Goal: Task Accomplishment & Management: Complete application form

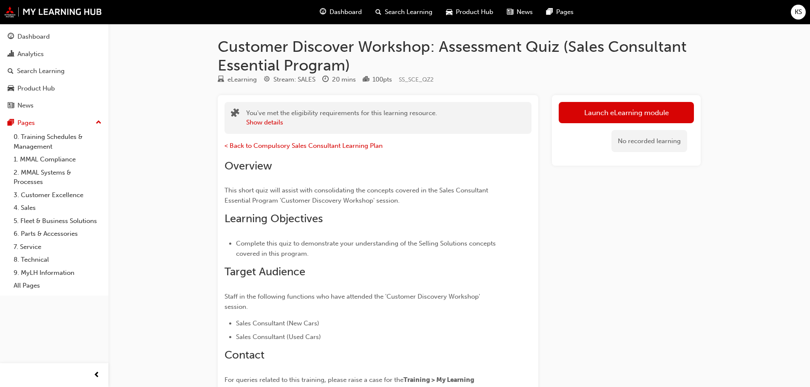
click at [340, 10] on span "Dashboard" at bounding box center [346, 12] width 32 height 10
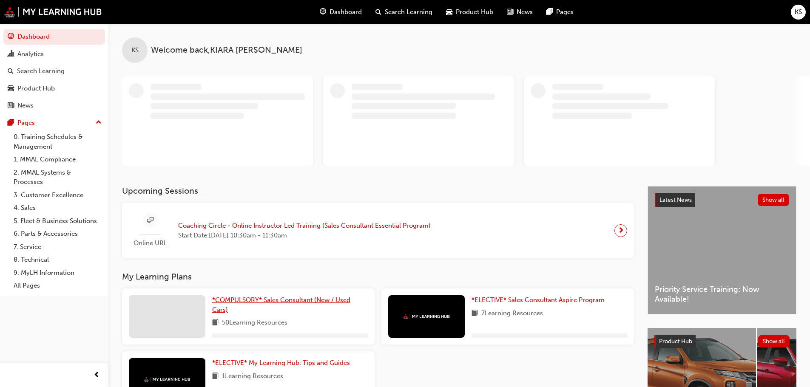
click at [236, 301] on span "*COMPULSORY* Sales Consultant (New / Used Cars)" at bounding box center [281, 304] width 138 height 17
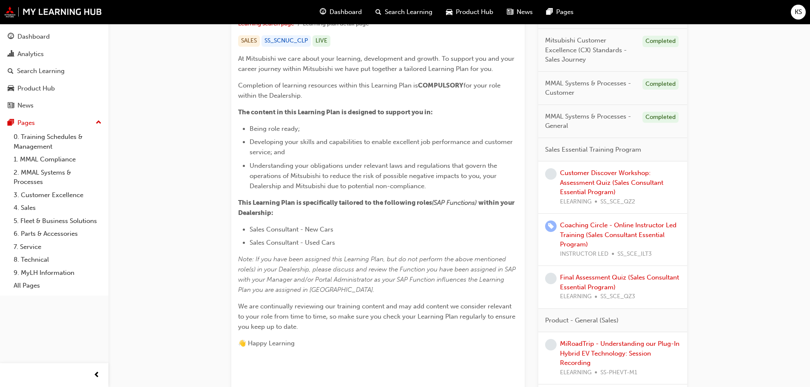
scroll to position [213, 0]
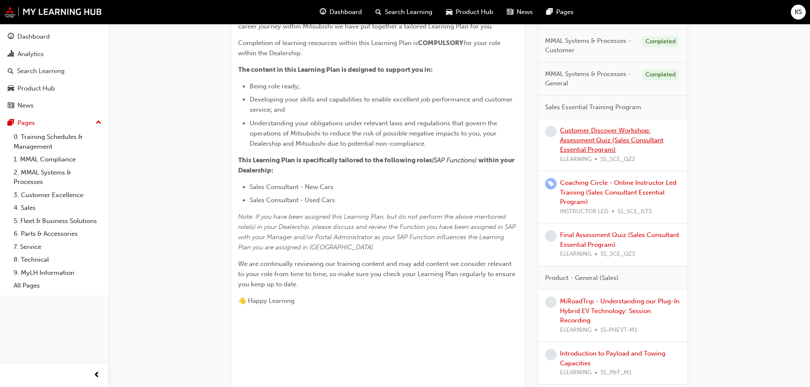
click at [588, 143] on link "Customer Discover Workshop: Assessment Quiz (Sales Consultant Essential Program)" at bounding box center [611, 140] width 103 height 27
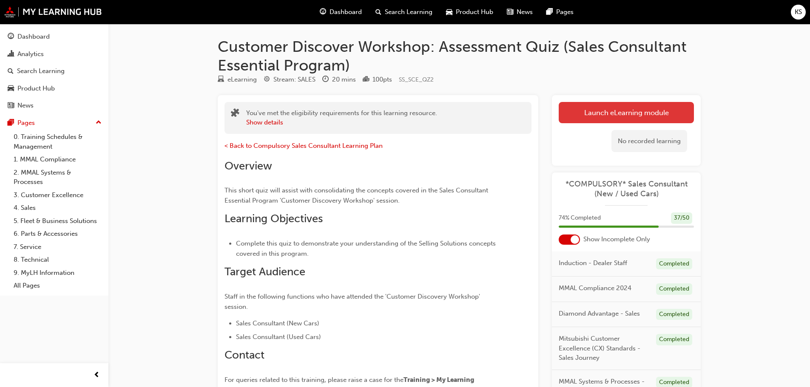
click at [609, 117] on link "Launch eLearning module" at bounding box center [626, 112] width 135 height 21
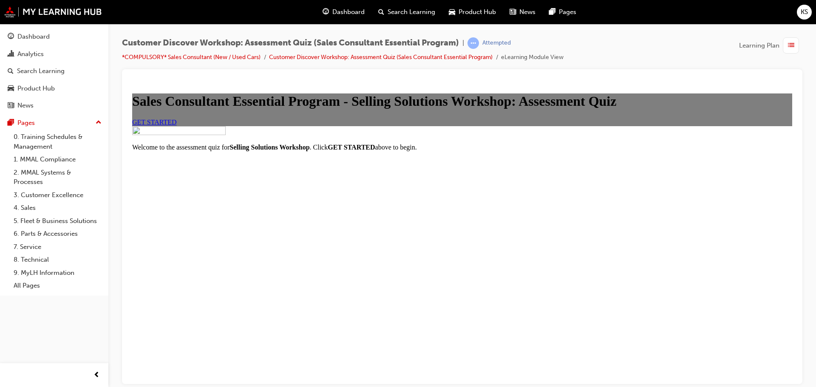
click at [177, 125] on span "GET STARTED" at bounding box center [154, 121] width 45 height 7
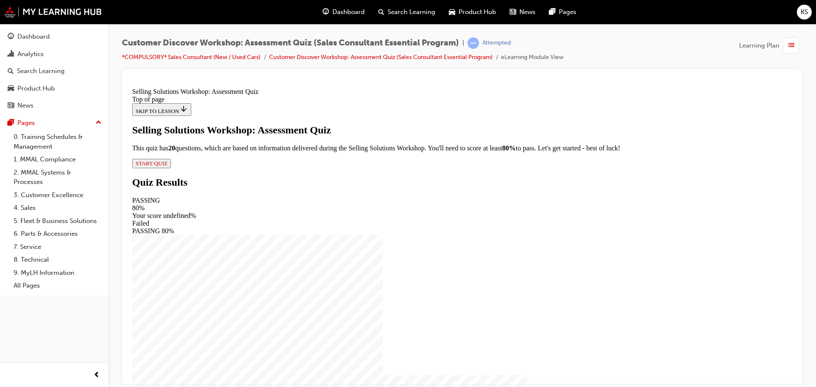
click at [168, 166] on span "START QUIZ" at bounding box center [152, 163] width 32 height 6
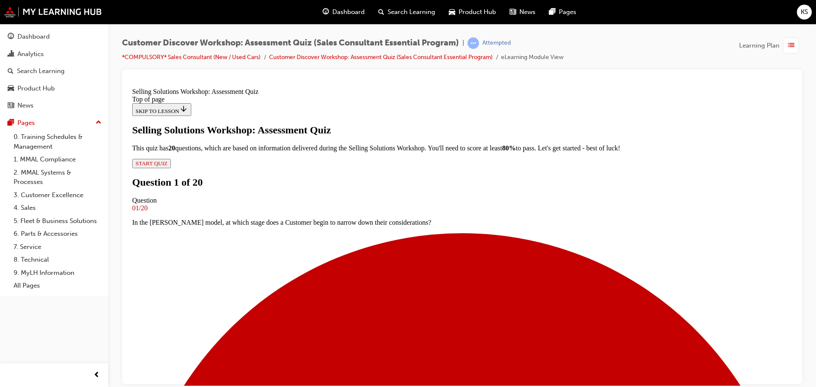
scroll to position [43, 0]
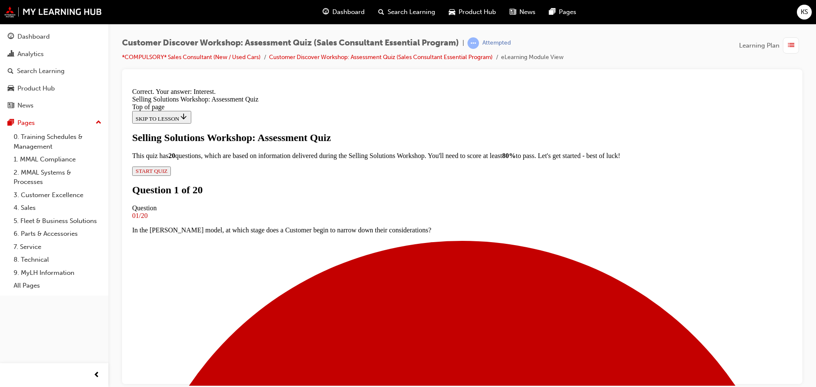
scroll to position [145, 0]
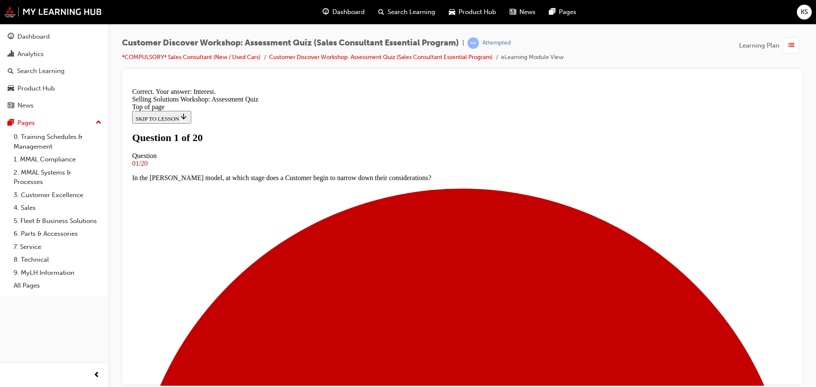
scroll to position [85, 0]
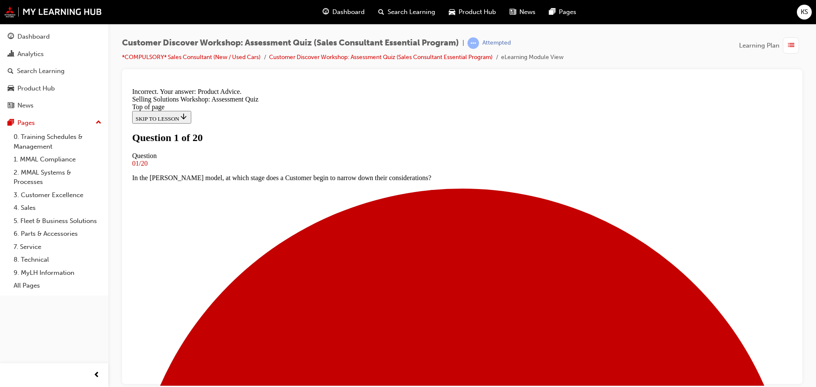
scroll to position [0, 0]
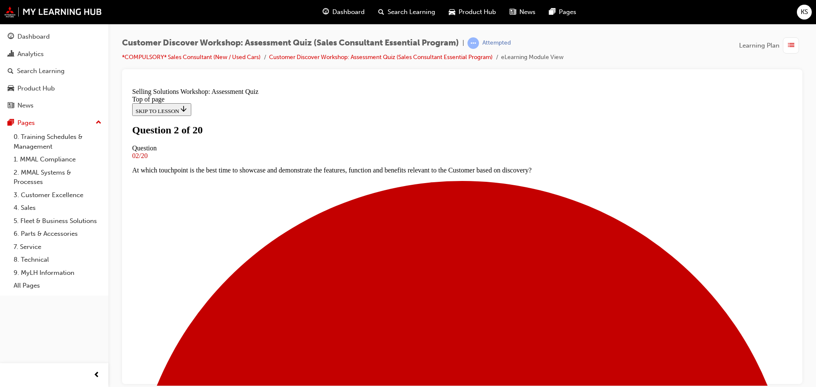
drag, startPoint x: 351, startPoint y: 287, endPoint x: 370, endPoint y: 293, distance: 20.6
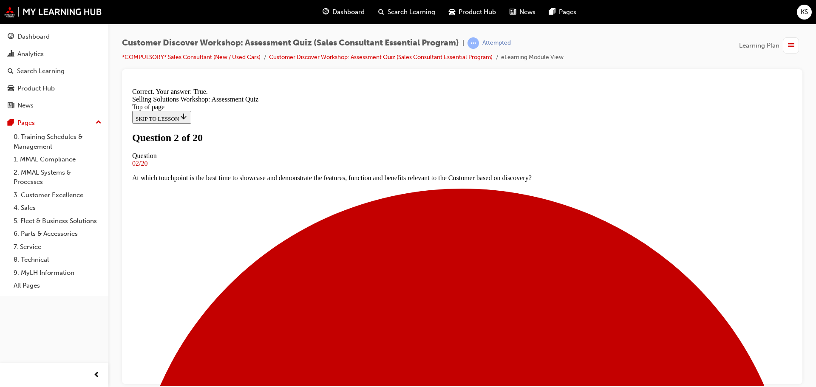
scroll to position [106, 0]
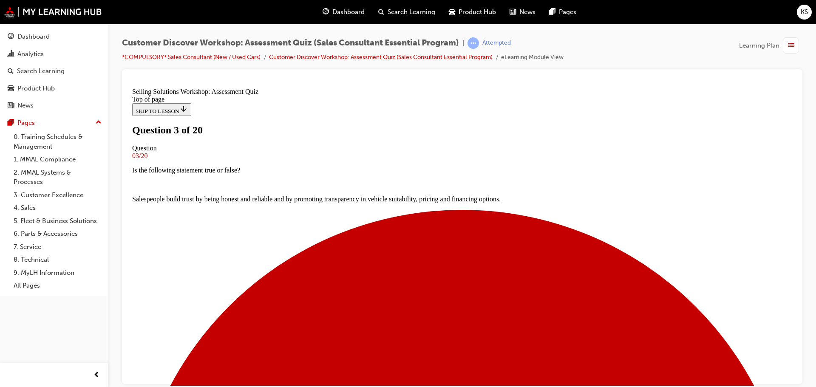
scroll to position [0, 0]
drag, startPoint x: 347, startPoint y: 289, endPoint x: 395, endPoint y: 302, distance: 50.1
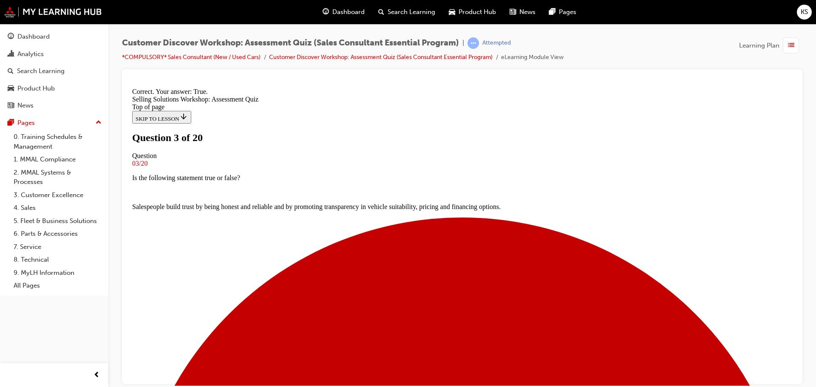
scroll to position [106, 0]
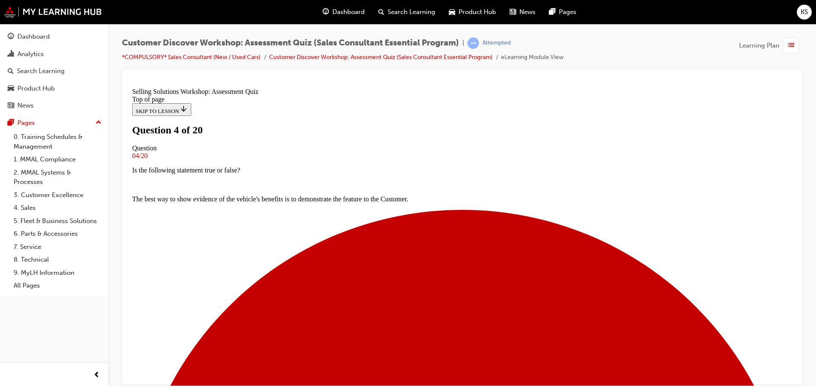
scroll to position [43, 0]
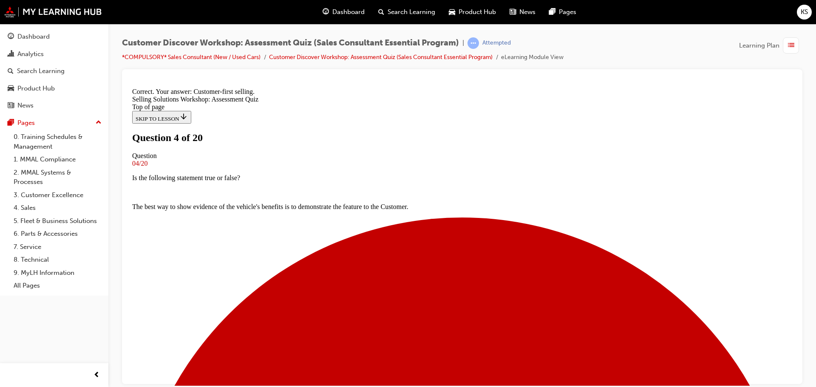
scroll to position [145, 0]
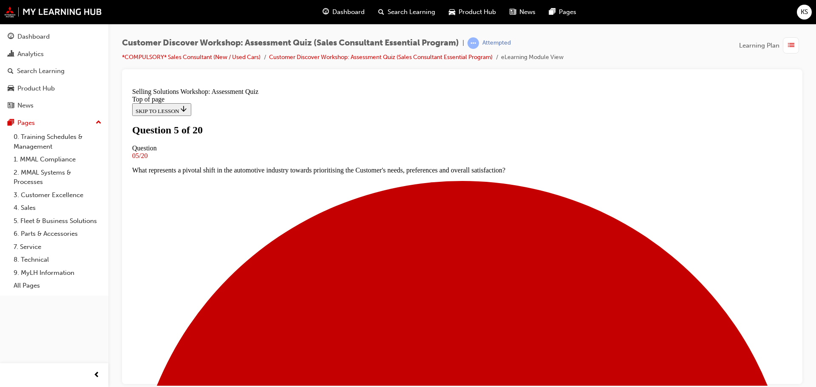
scroll to position [0, 0]
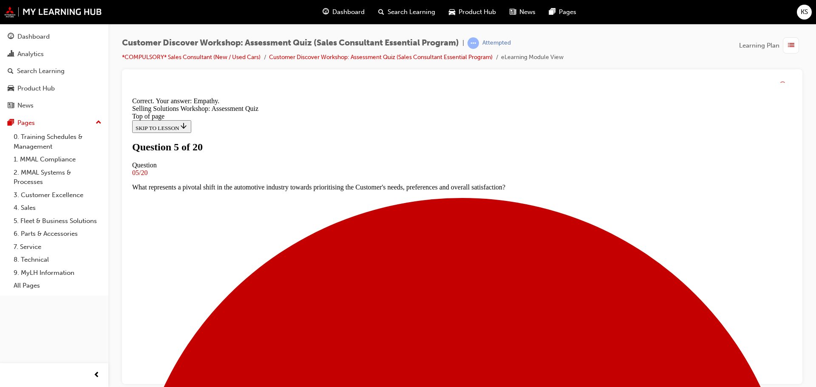
scroll to position [131, 0]
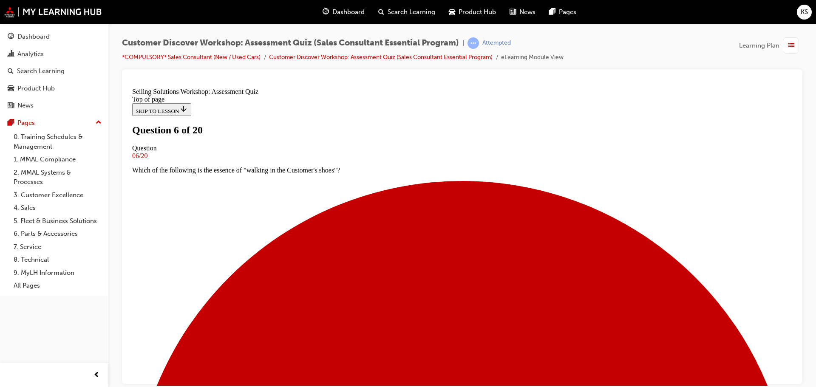
scroll to position [43, 0]
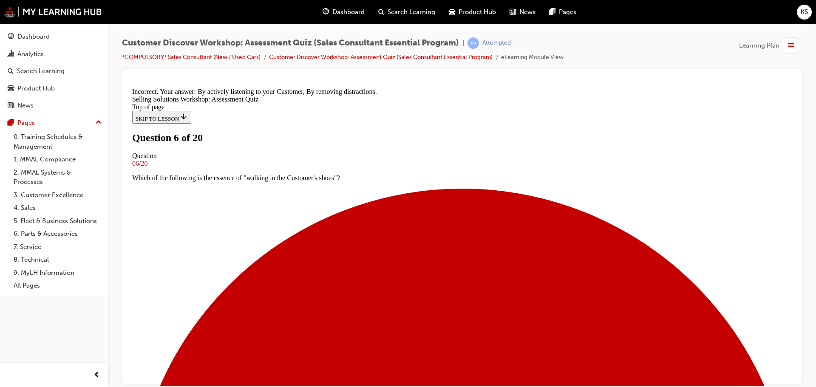
scroll to position [160, 0]
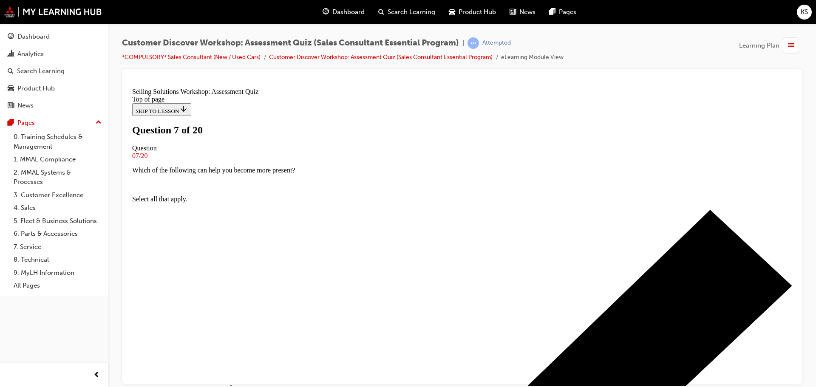
scroll to position [43, 0]
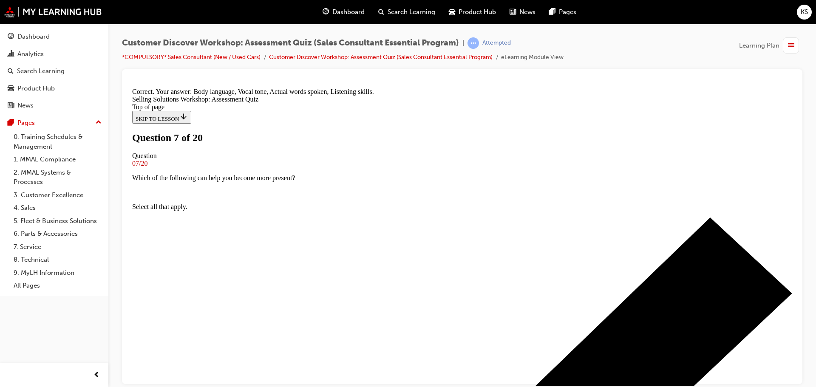
scroll to position [160, 0]
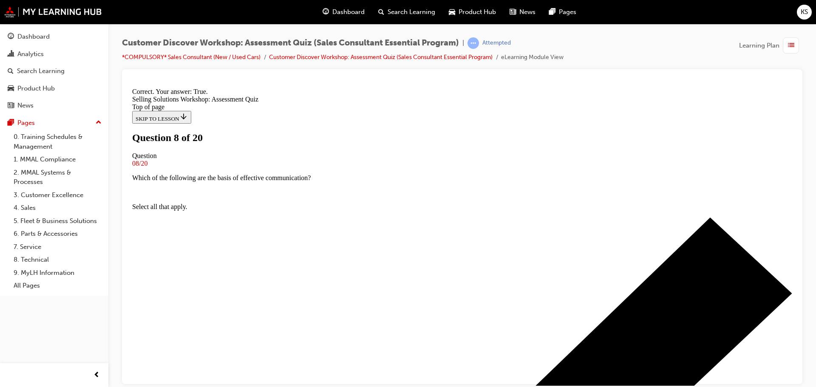
scroll to position [106, 0]
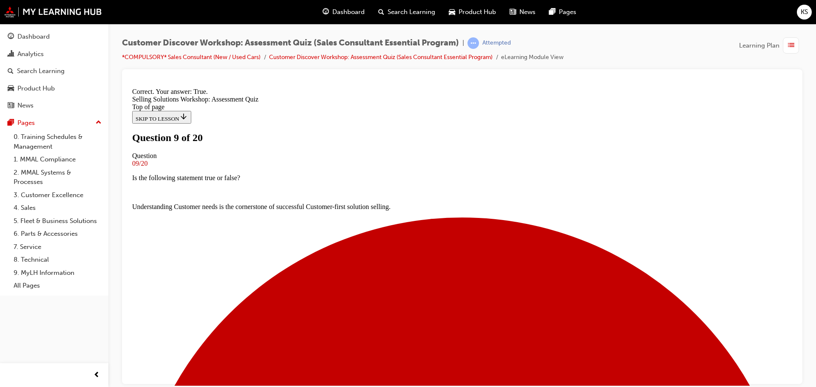
scroll to position [106, 0]
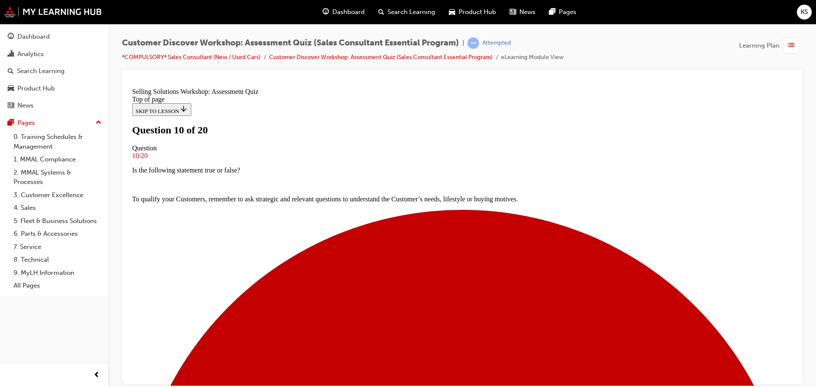
scroll to position [0, 0]
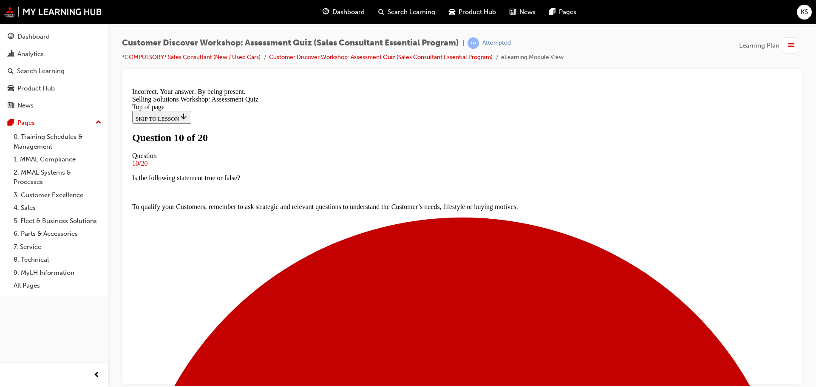
scroll to position [131, 0]
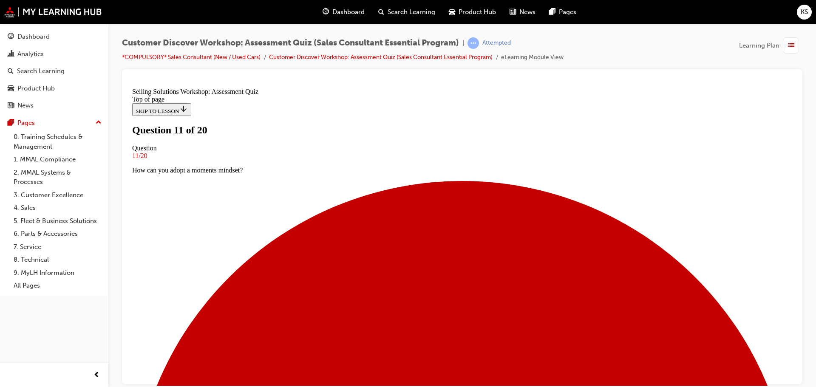
scroll to position [85, 0]
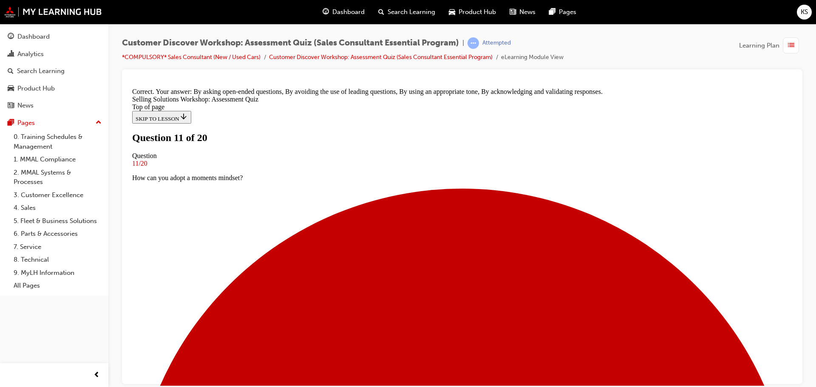
scroll to position [160, 0]
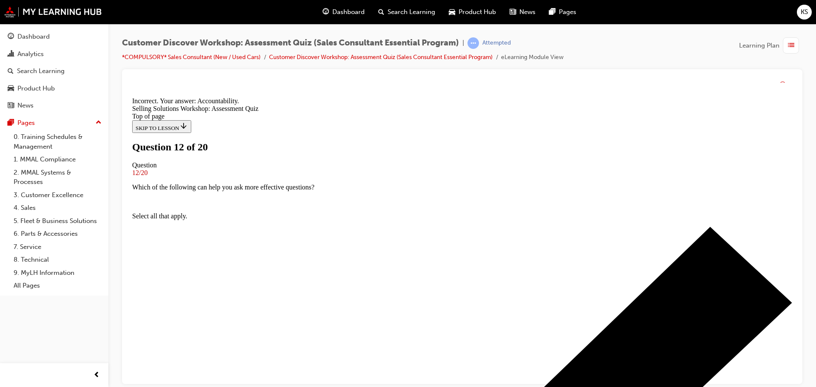
scroll to position [131, 0]
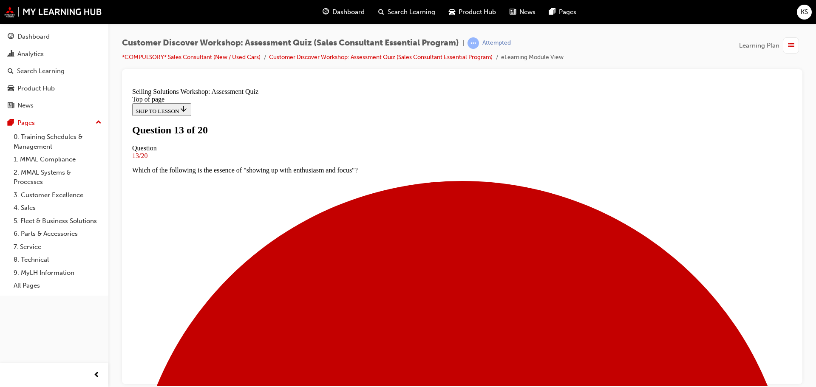
scroll to position [85, 0]
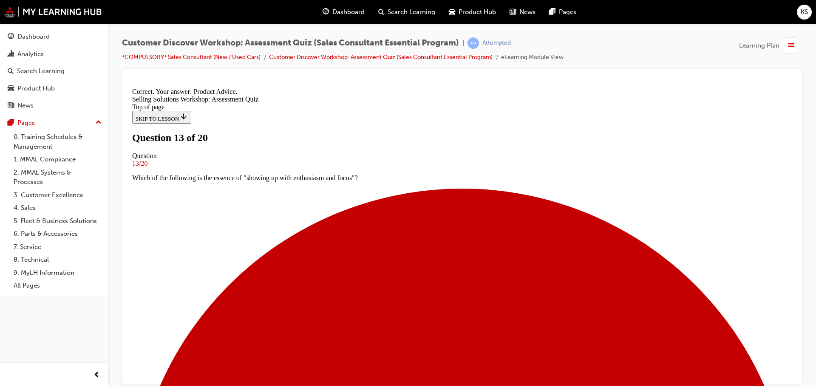
scroll to position [160, 0]
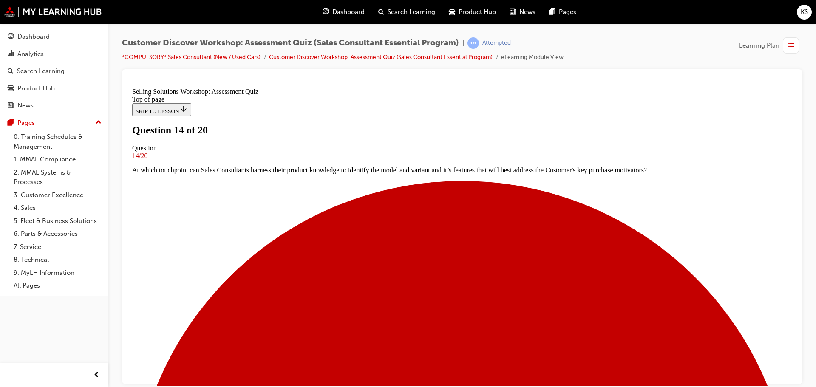
scroll to position [0, 0]
